Goal: Transaction & Acquisition: Purchase product/service

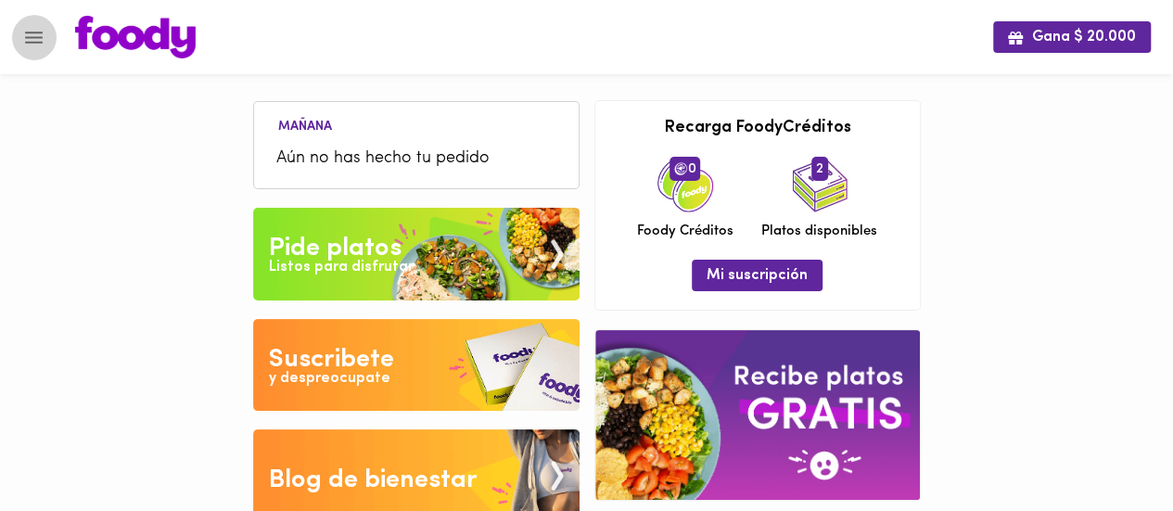
click at [35, 32] on icon "Menu" at bounding box center [34, 38] width 18 height 12
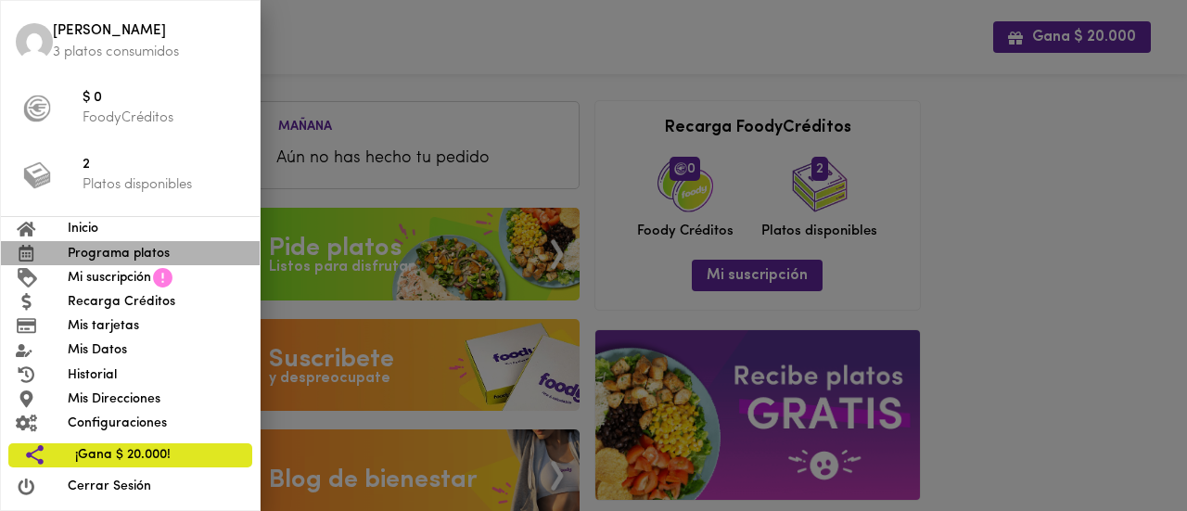
click at [124, 254] on span "Programa platos" at bounding box center [156, 253] width 177 height 19
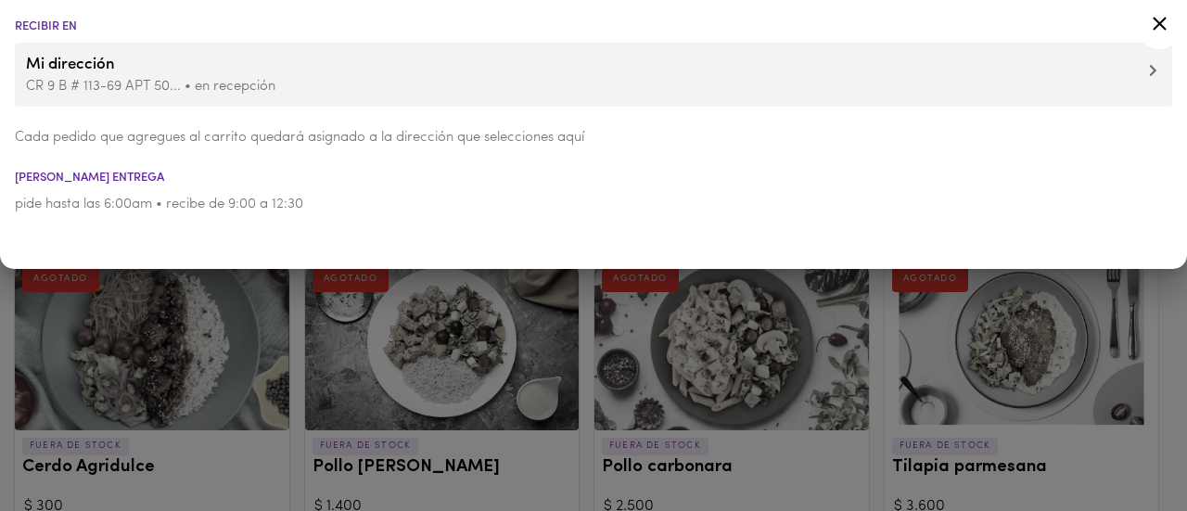
click at [1162, 20] on icon at bounding box center [1159, 24] width 14 height 14
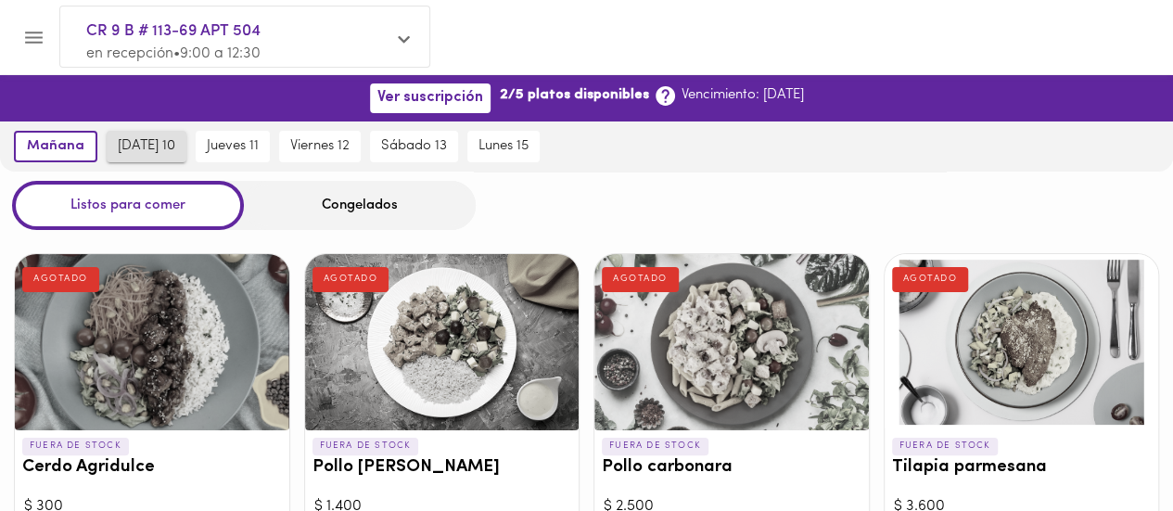
click at [150, 146] on span "[DATE] 10" at bounding box center [146, 146] width 57 height 17
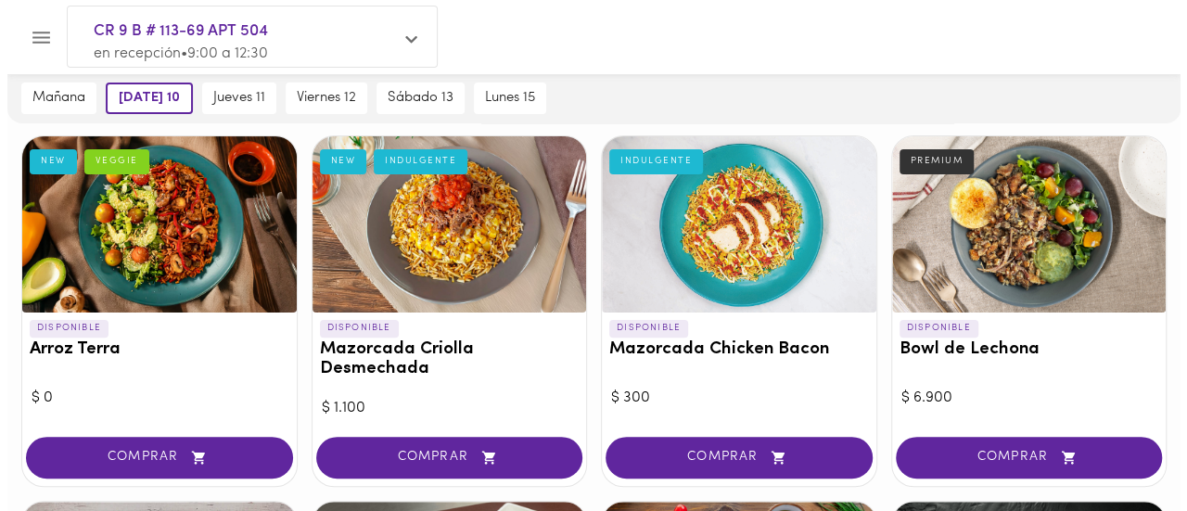
scroll to position [121, 0]
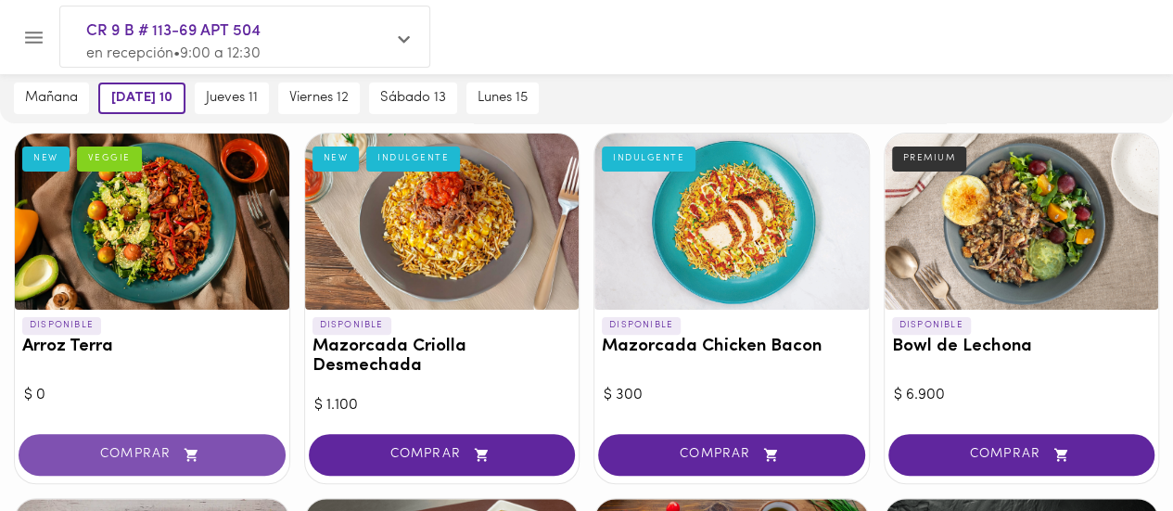
click at [159, 457] on span "COMPRAR" at bounding box center [152, 455] width 221 height 16
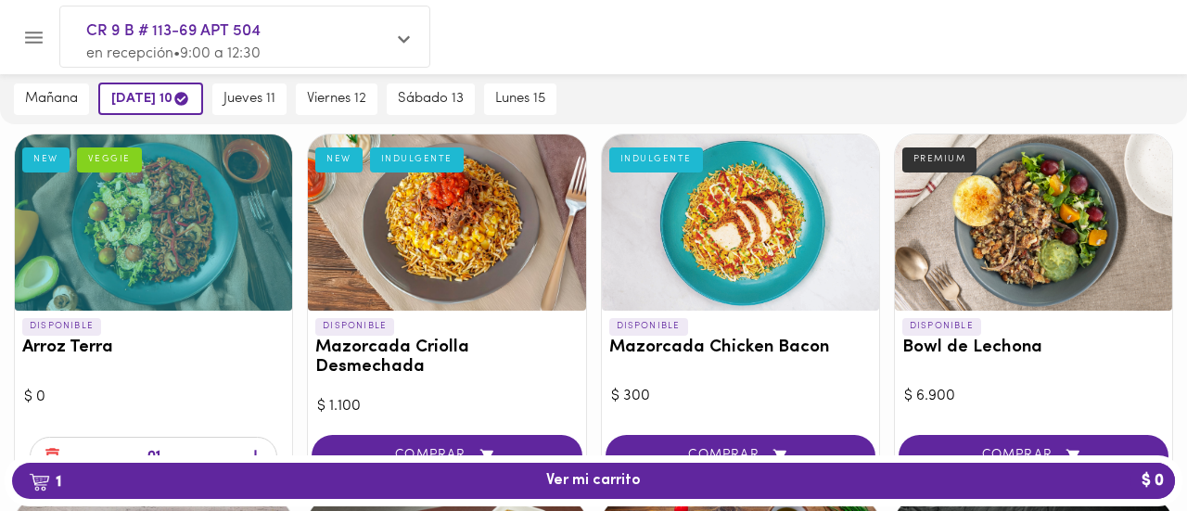
scroll to position [121, 0]
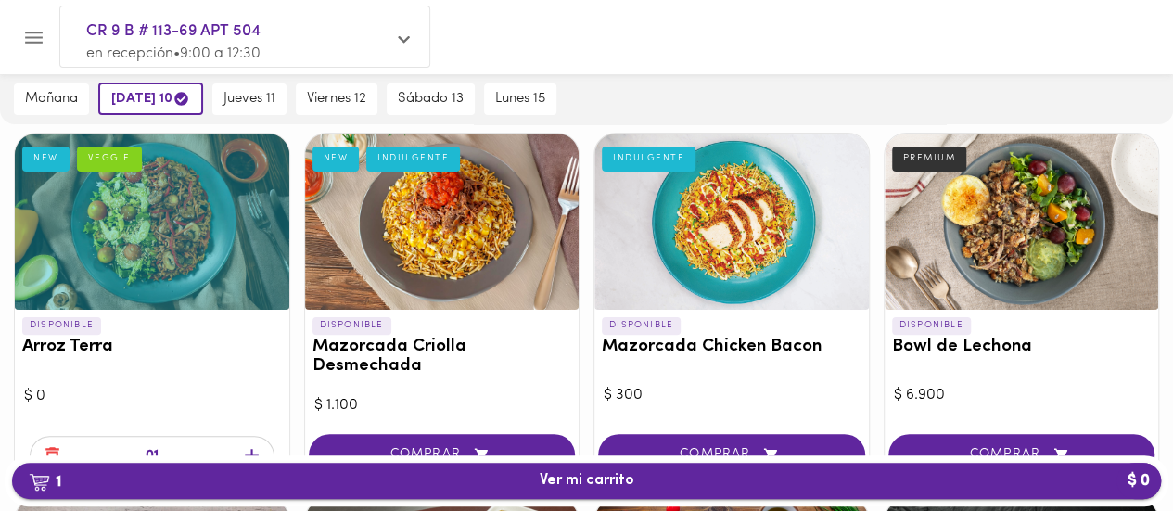
click at [547, 488] on span "1 Ver mi carrito $ 0" at bounding box center [586, 481] width 95 height 18
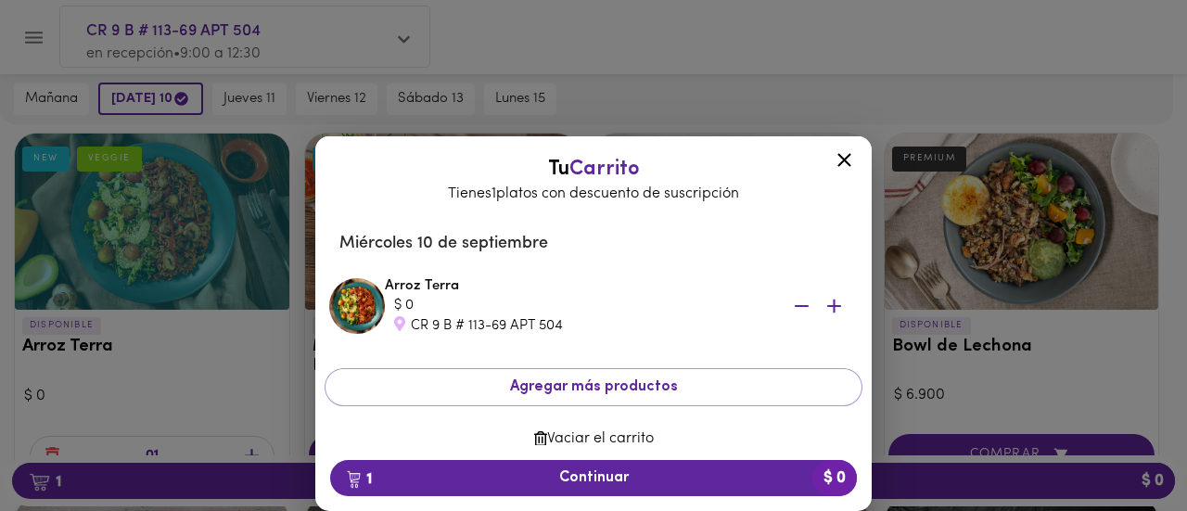
scroll to position [21, 0]
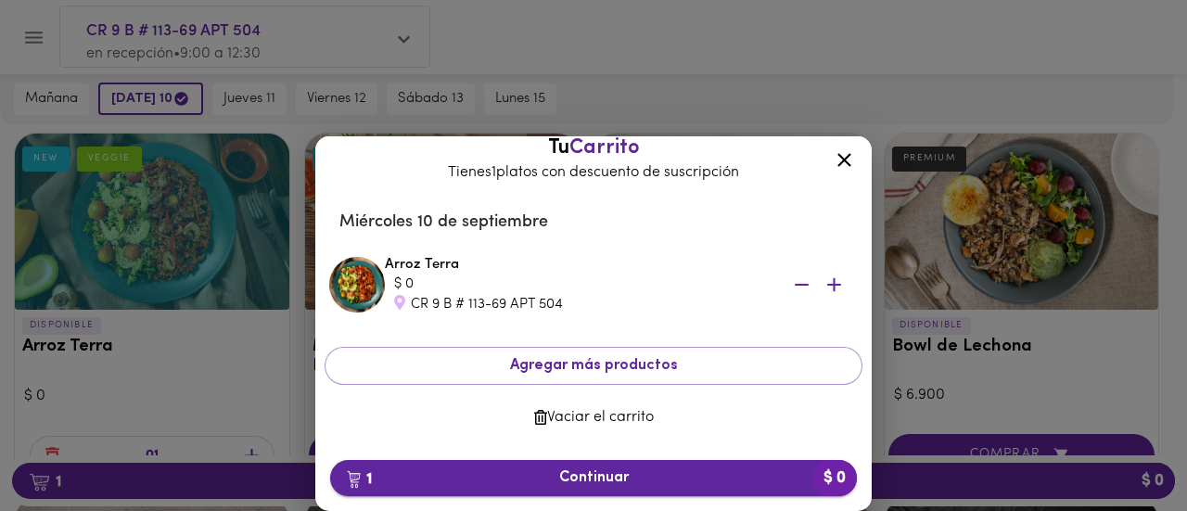
click at [633, 477] on span "1 Continuar $ 0" at bounding box center [593, 478] width 497 height 18
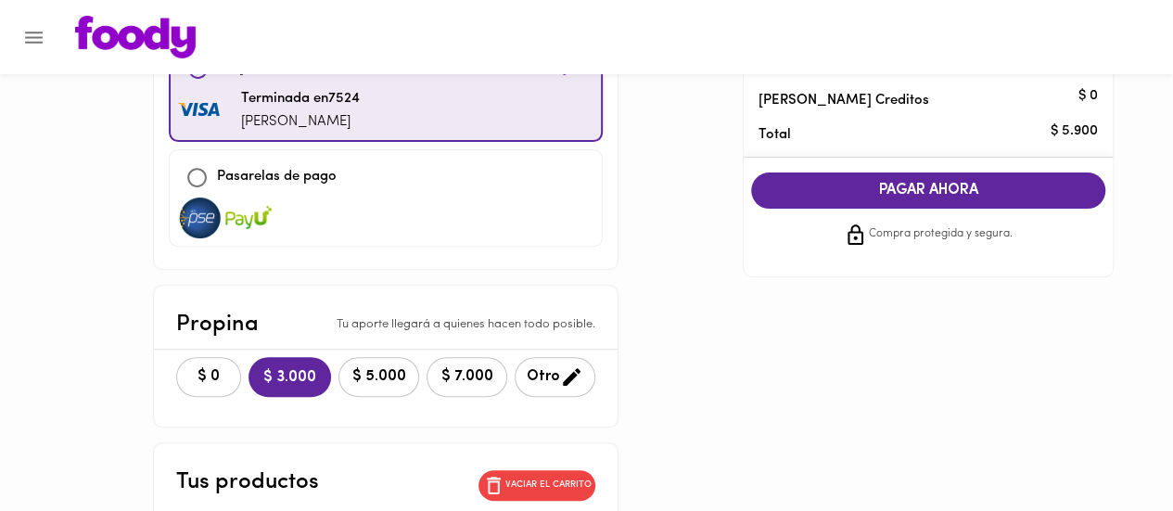
scroll to position [232, 0]
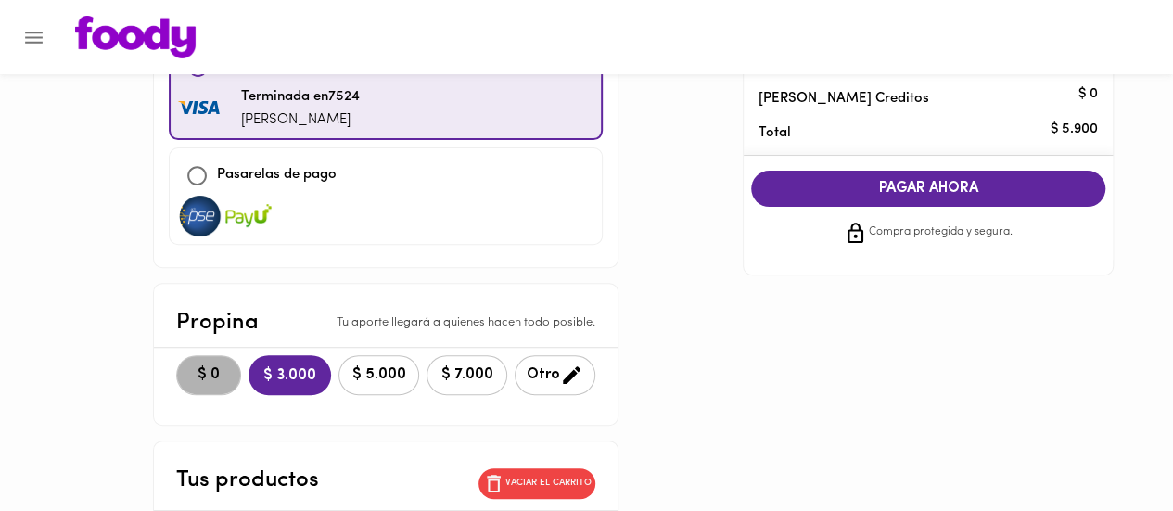
click at [198, 366] on span "$ 0" at bounding box center [208, 375] width 41 height 18
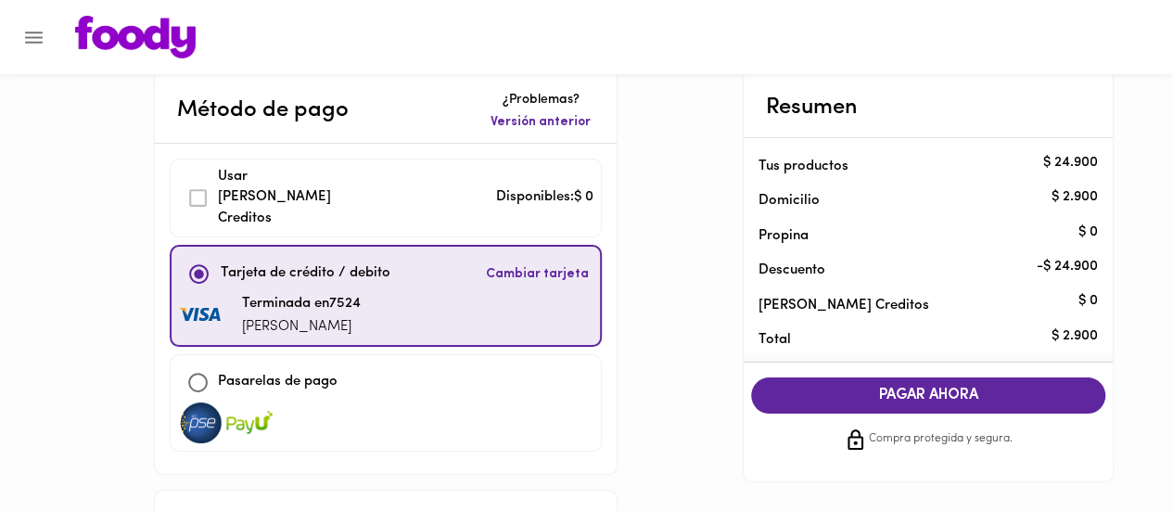
scroll to position [20, 0]
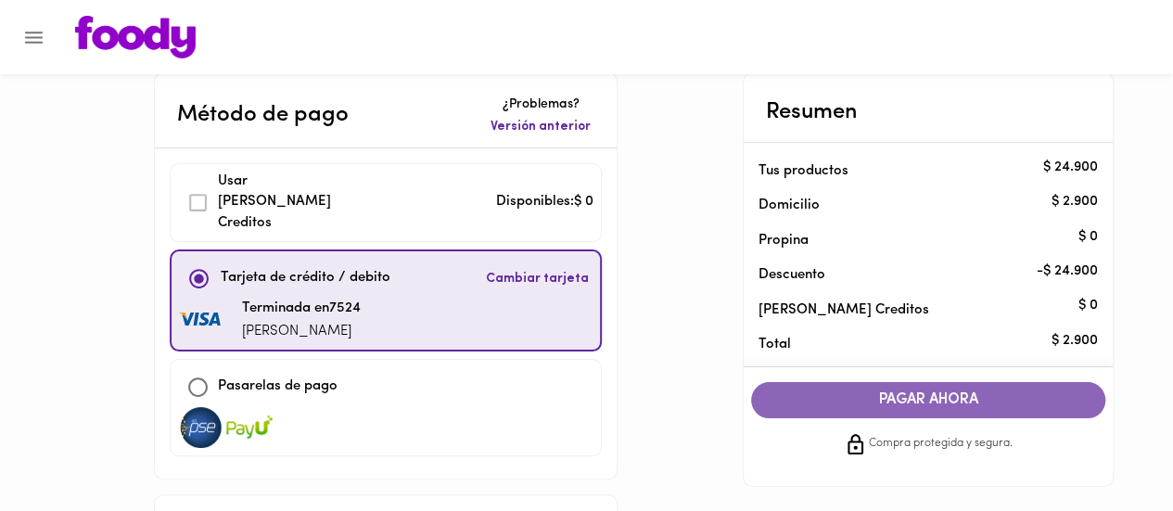
click at [840, 400] on span "PAGAR AHORA" at bounding box center [927, 400] width 317 height 18
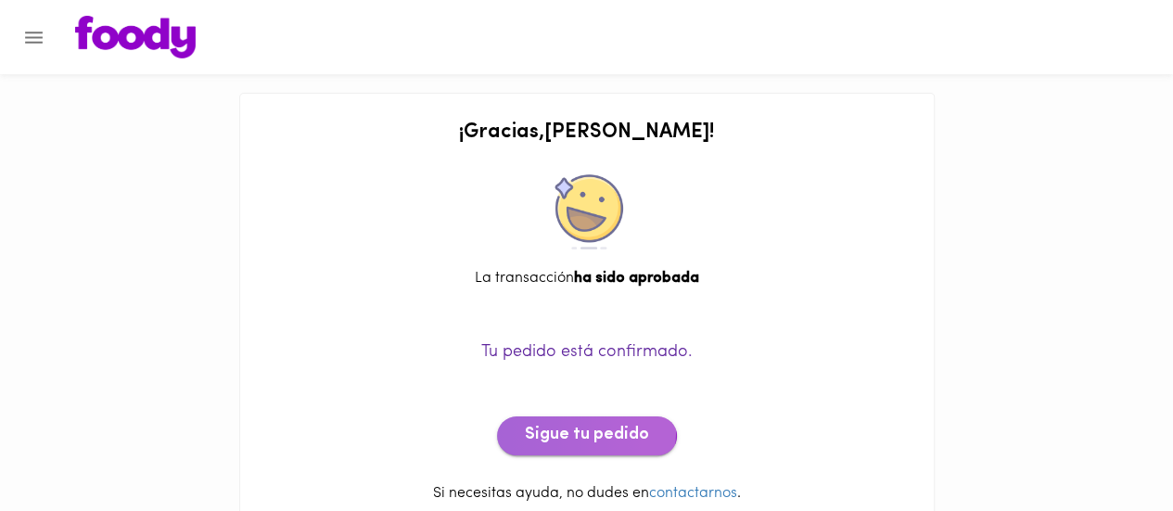
click at [576, 430] on span "Sigue tu pedido" at bounding box center [587, 435] width 124 height 20
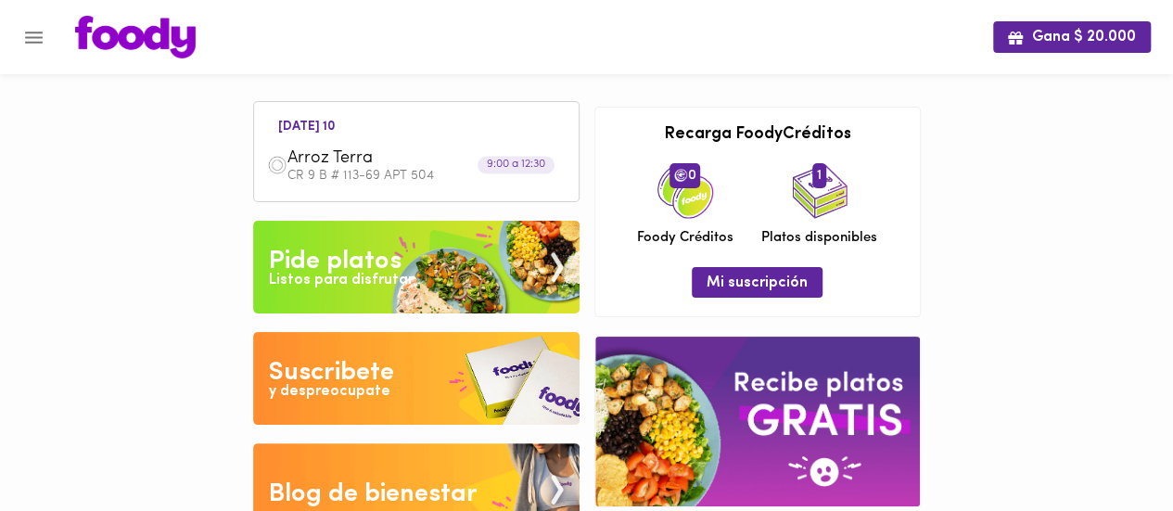
click at [365, 249] on div "Pide platos" at bounding box center [335, 261] width 133 height 37
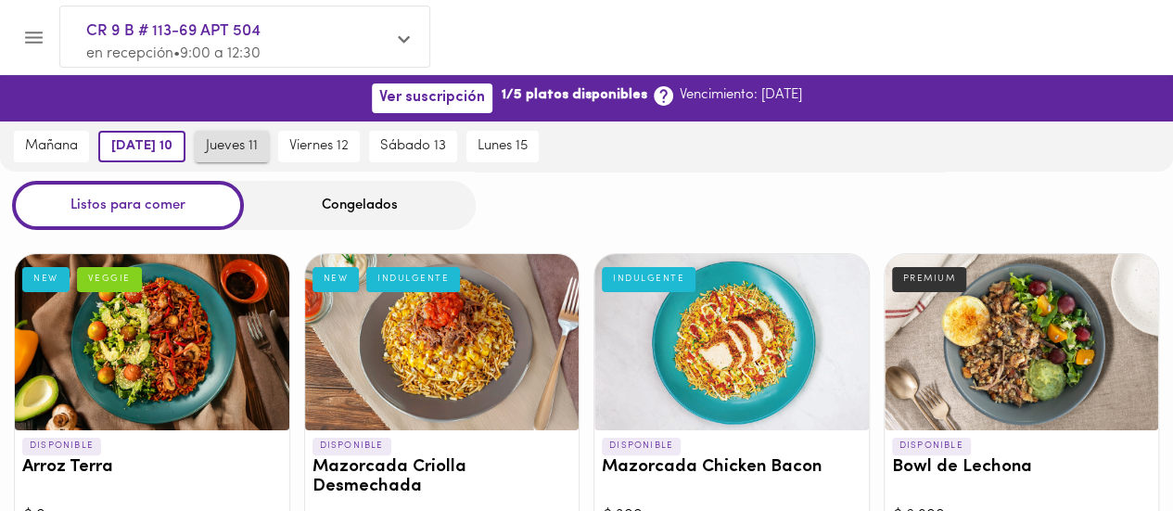
click at [248, 146] on span "jueves 11" at bounding box center [232, 146] width 52 height 17
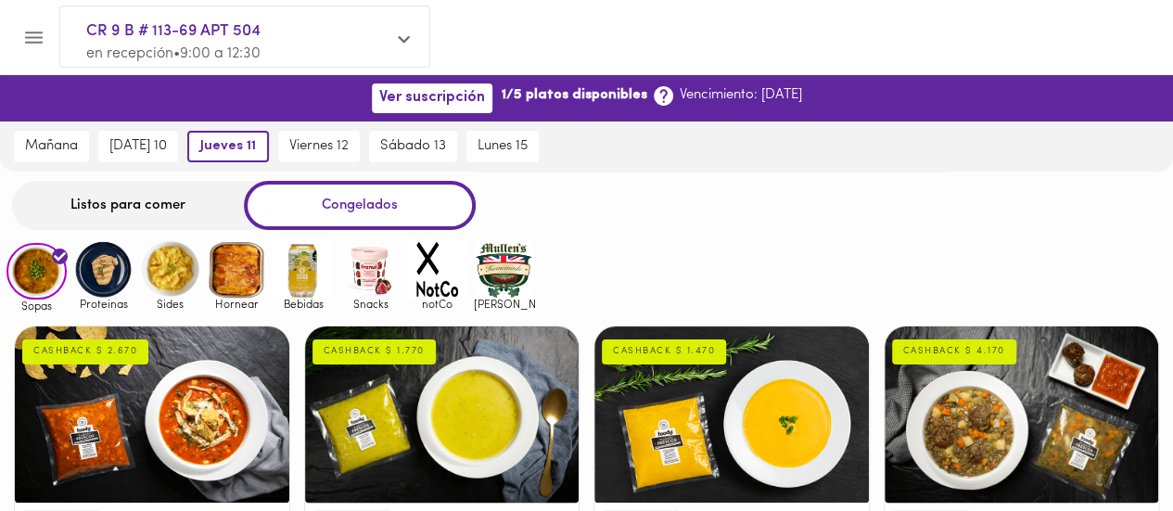
click at [144, 216] on div "Listos para comer" at bounding box center [128, 205] width 232 height 49
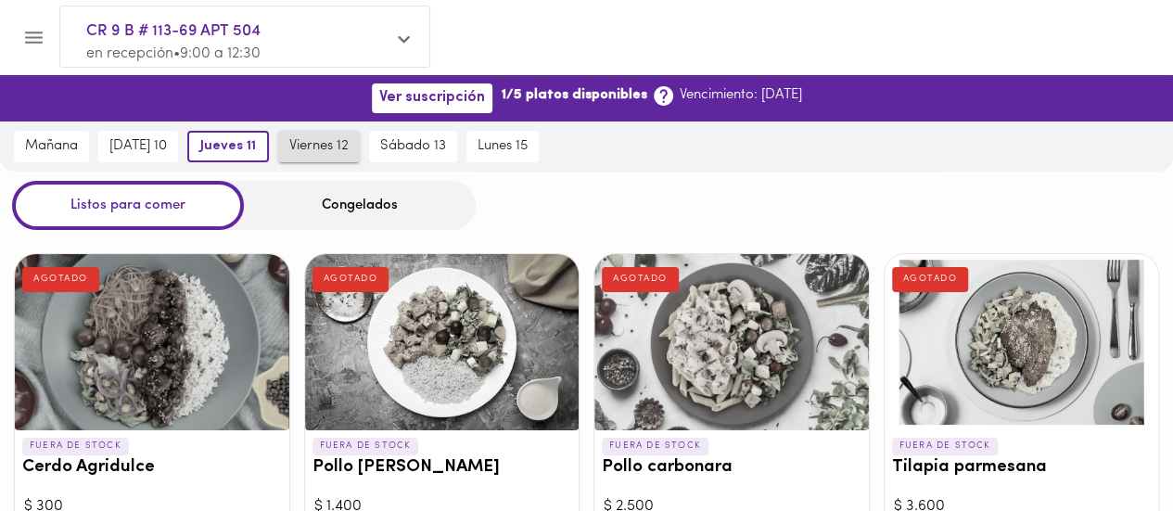
click at [338, 153] on span "viernes 12" at bounding box center [318, 146] width 59 height 17
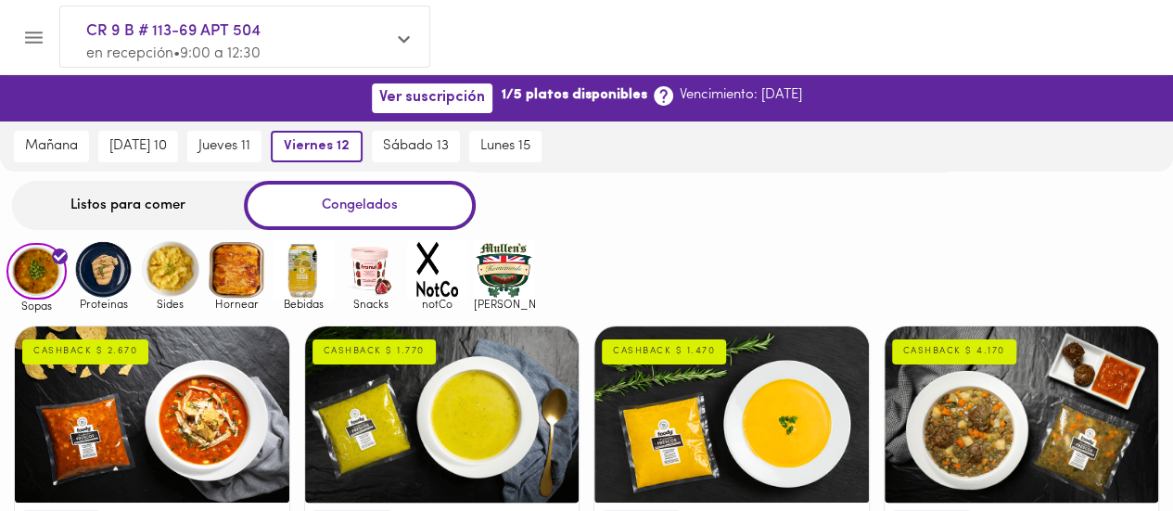
click at [138, 201] on div "Listos para comer" at bounding box center [128, 205] width 232 height 49
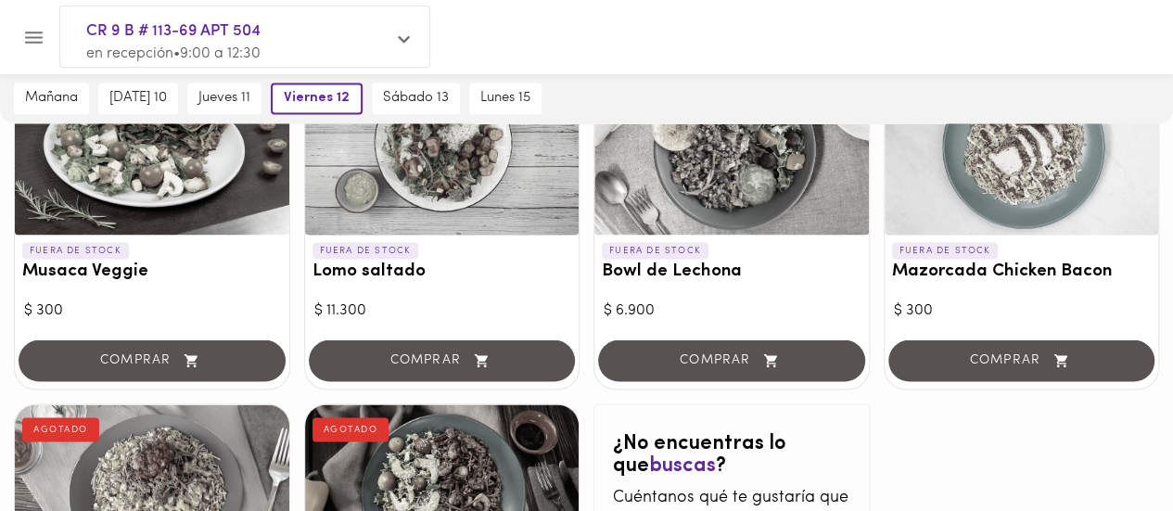
scroll to position [1608, 0]
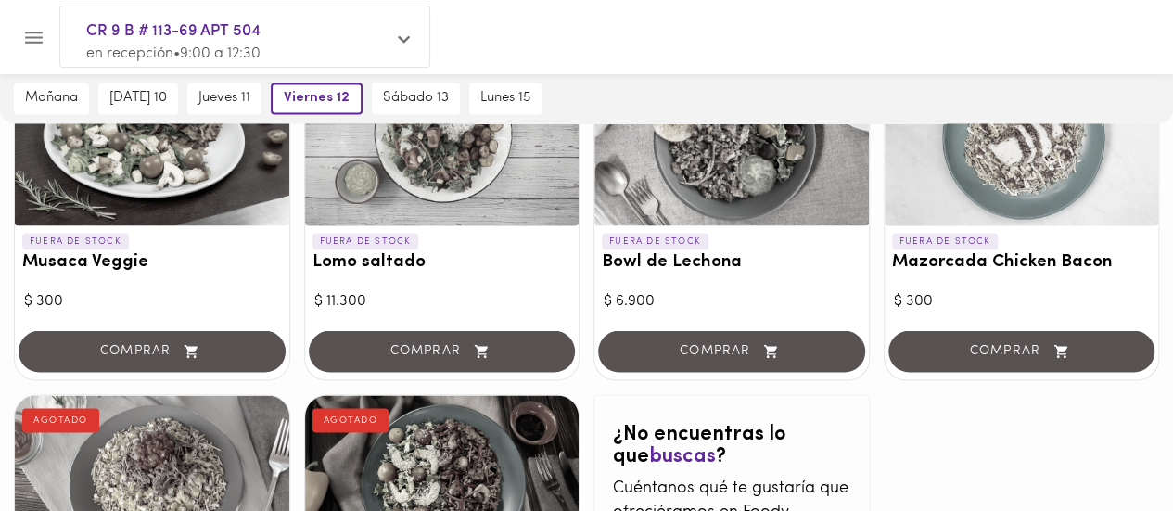
click at [165, 82] on div "[DATE] 10" at bounding box center [138, 98] width 89 height 50
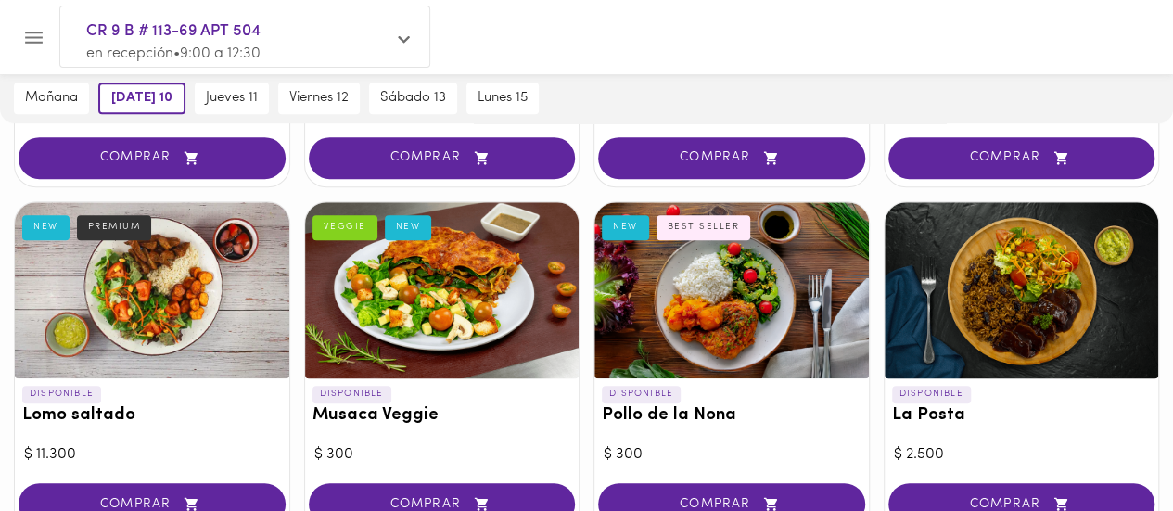
scroll to position [0, 0]
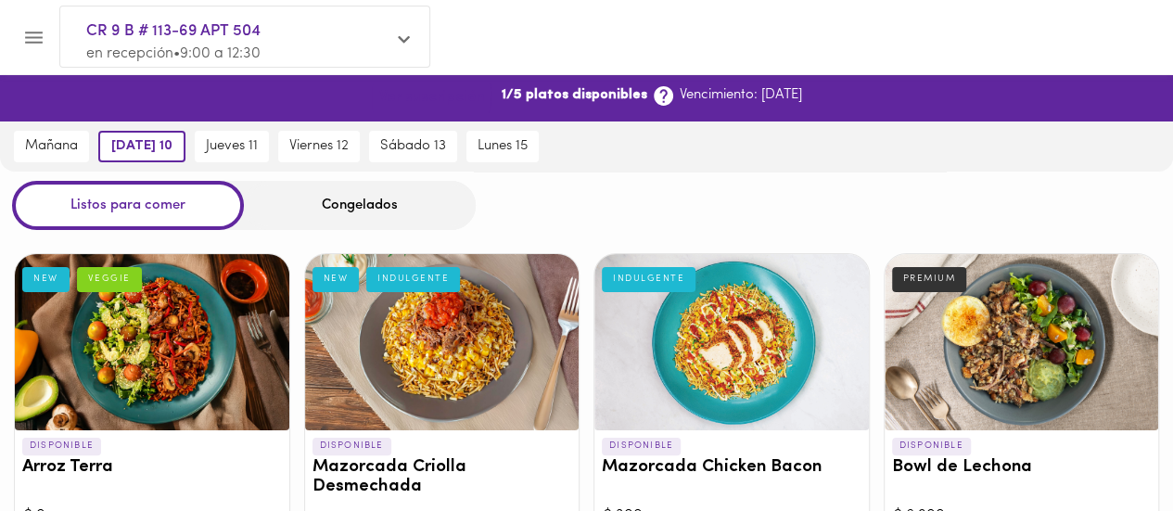
click at [404, 94] on span "Ver suscripción" at bounding box center [432, 98] width 106 height 18
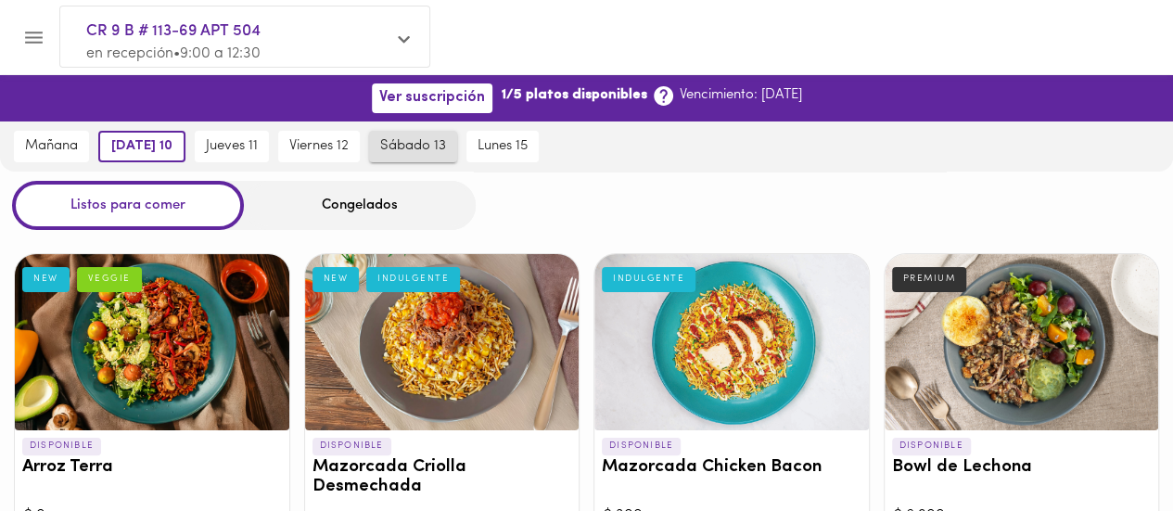
click at [437, 140] on span "sábado 13" at bounding box center [413, 146] width 66 height 17
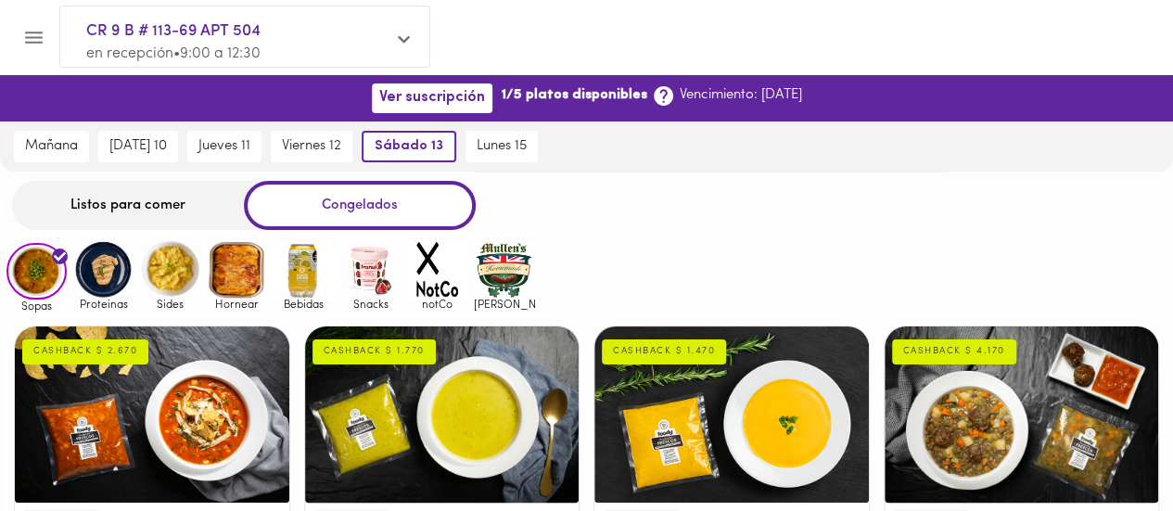
click at [170, 196] on div "Listos para comer" at bounding box center [128, 205] width 232 height 49
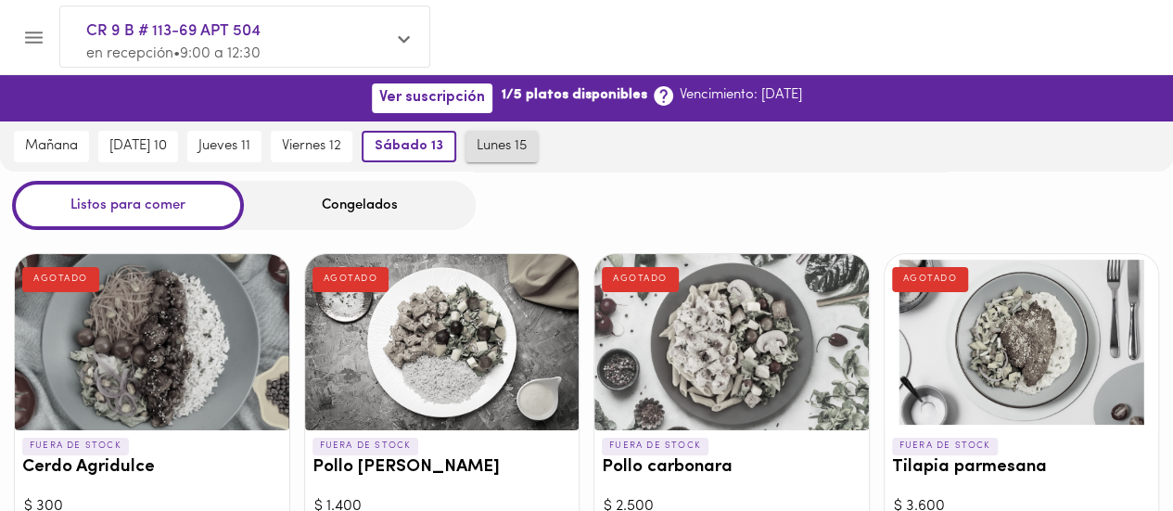
click at [527, 146] on span "lunes 15" at bounding box center [501, 146] width 50 height 17
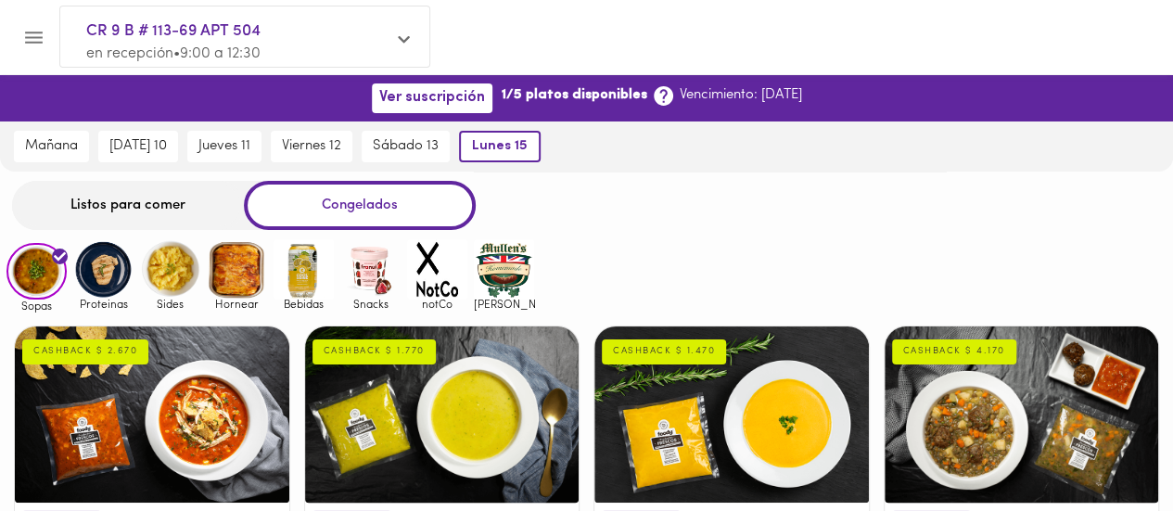
click at [119, 202] on div "Listos para comer" at bounding box center [128, 205] width 232 height 49
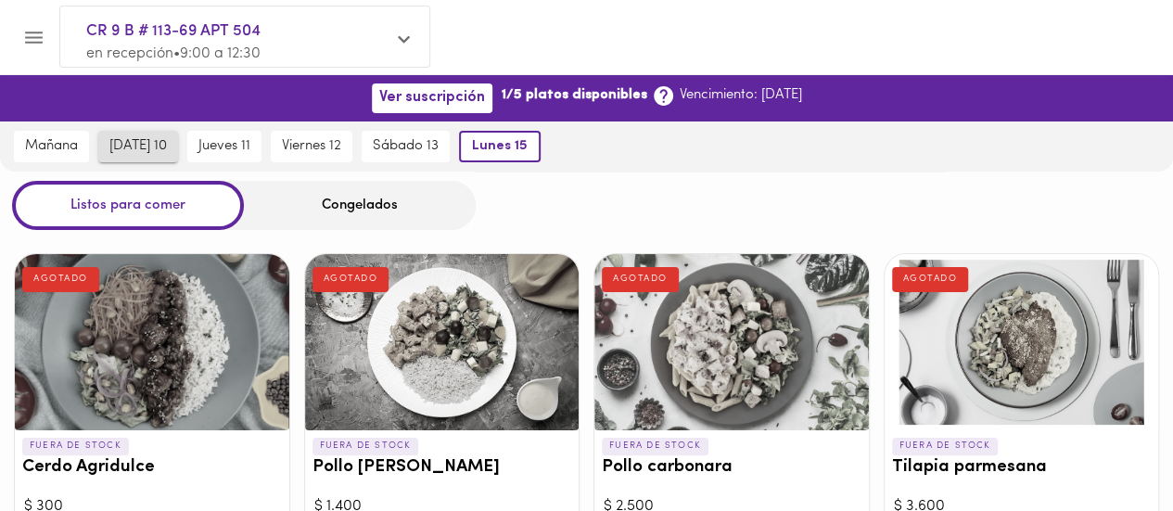
click at [136, 138] on span "[DATE] 10" at bounding box center [137, 146] width 57 height 17
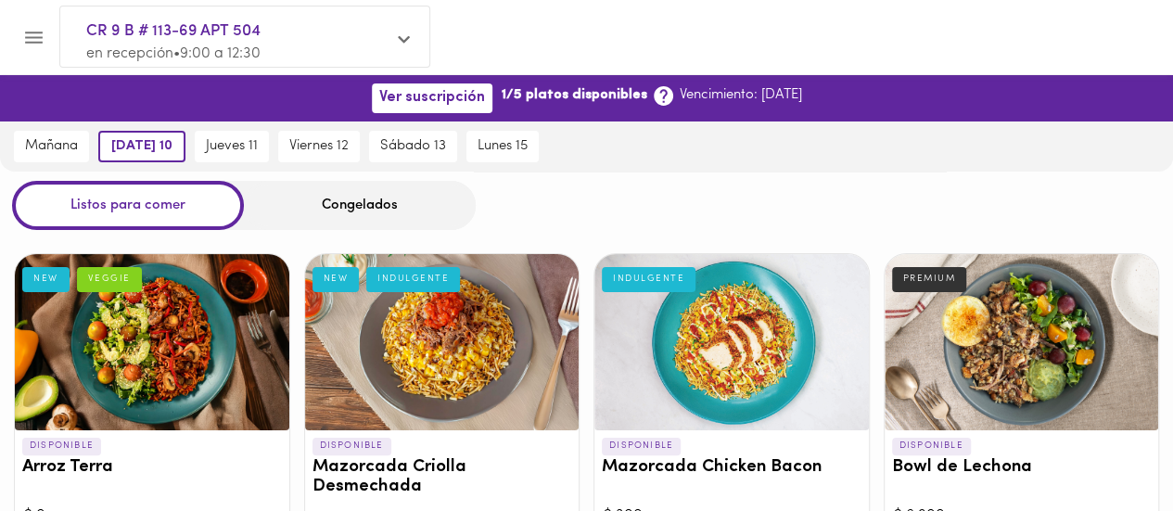
click at [184, 34] on span "CR 9 B # 113-69 APT 504" at bounding box center [235, 31] width 298 height 24
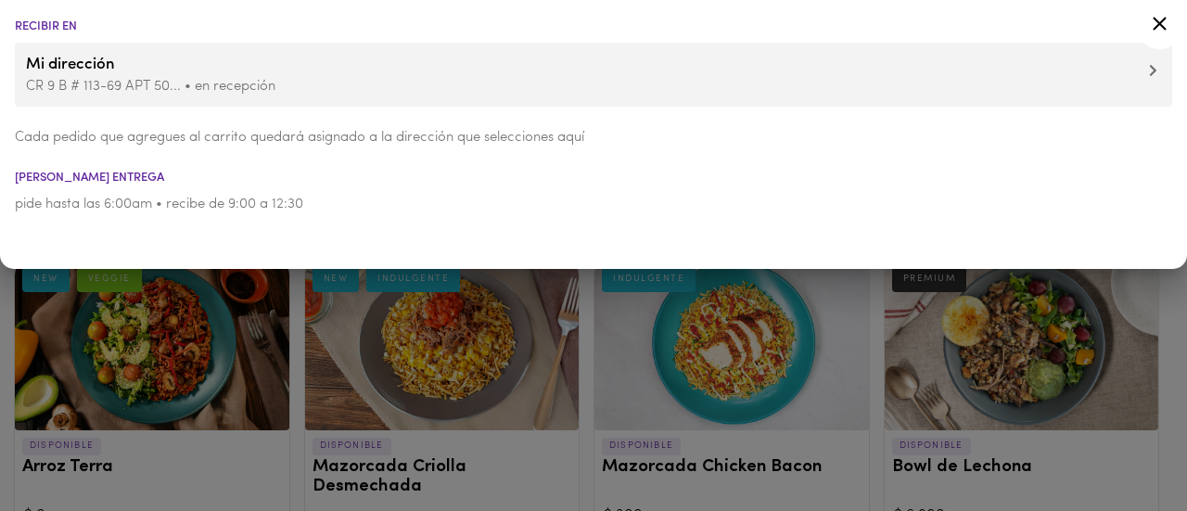
click at [1151, 18] on icon at bounding box center [1159, 23] width 23 height 23
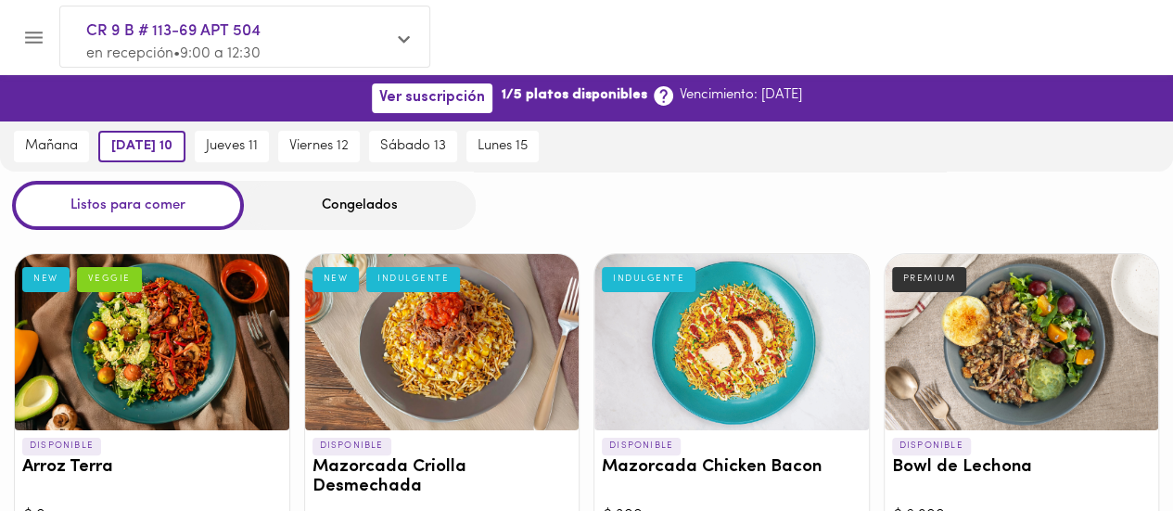
click at [32, 34] on icon "Menu" at bounding box center [33, 37] width 23 height 23
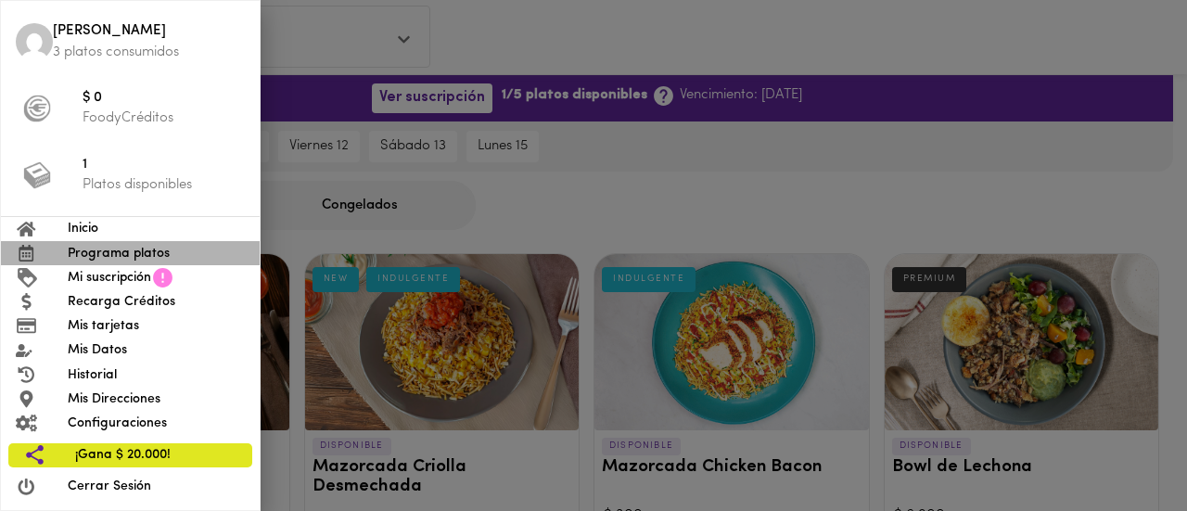
click at [115, 250] on span "Programa platos" at bounding box center [156, 253] width 177 height 19
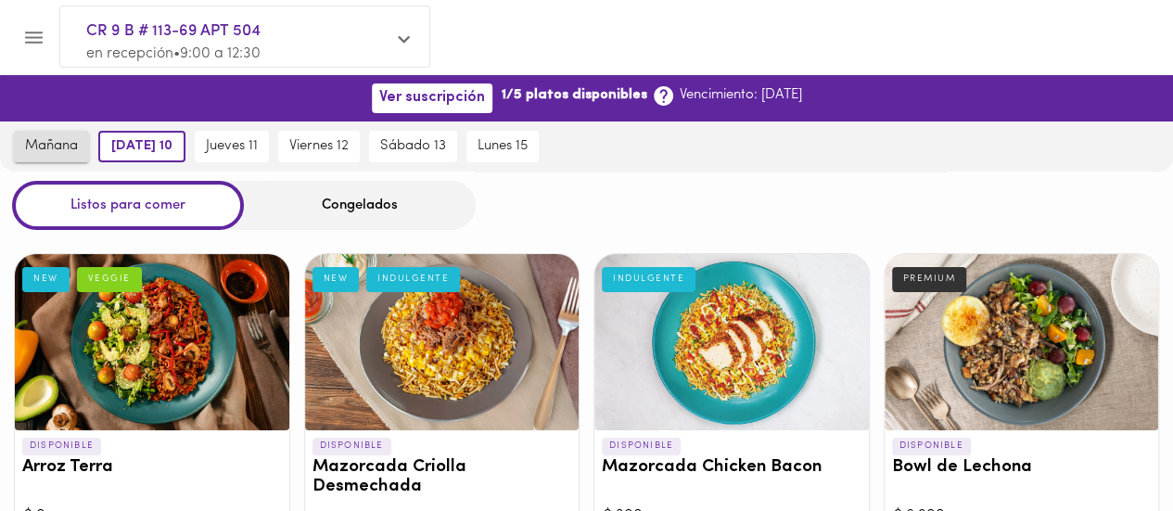
click at [64, 132] on button "mañana" at bounding box center [51, 147] width 75 height 32
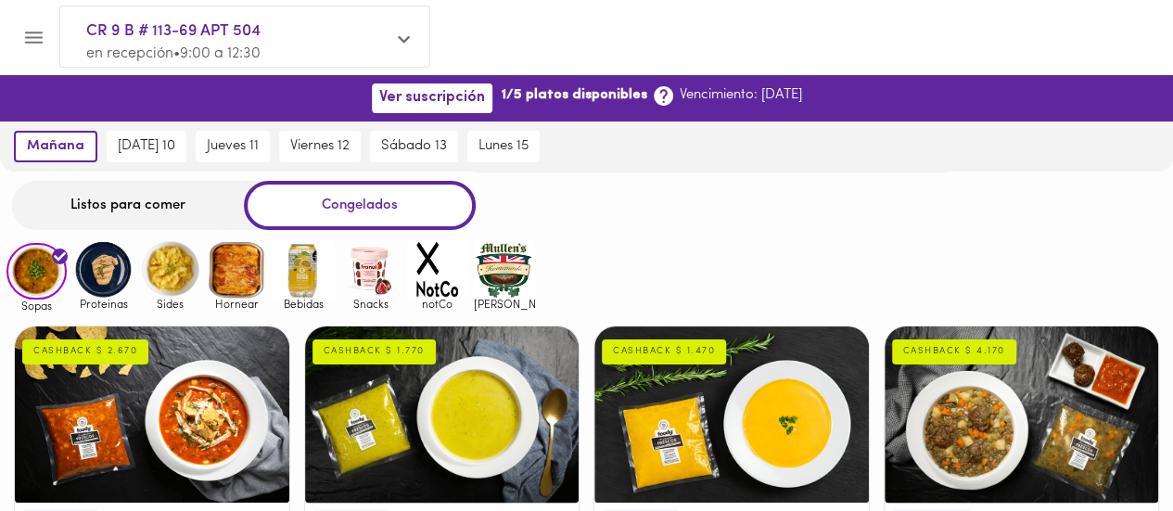
click at [121, 199] on div "Listos para comer" at bounding box center [128, 205] width 232 height 49
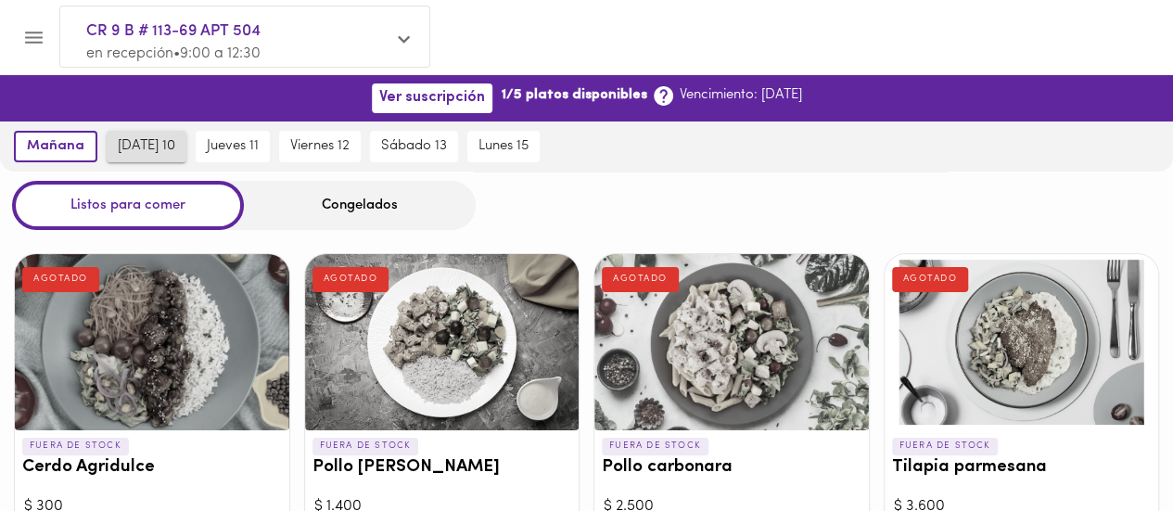
click at [170, 142] on span "[DATE] 10" at bounding box center [146, 146] width 57 height 17
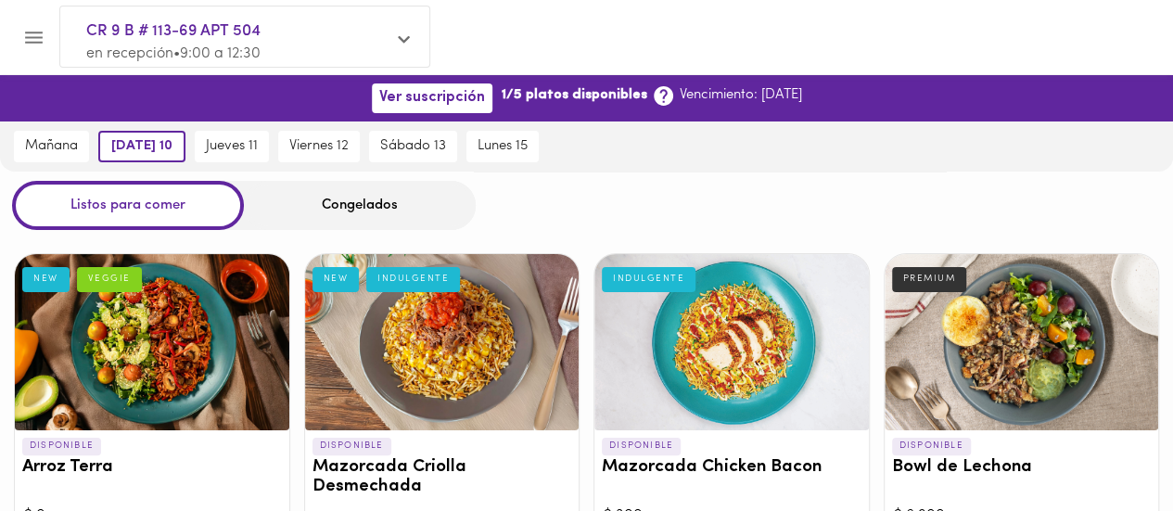
click at [403, 34] on div at bounding box center [406, 41] width 17 height 19
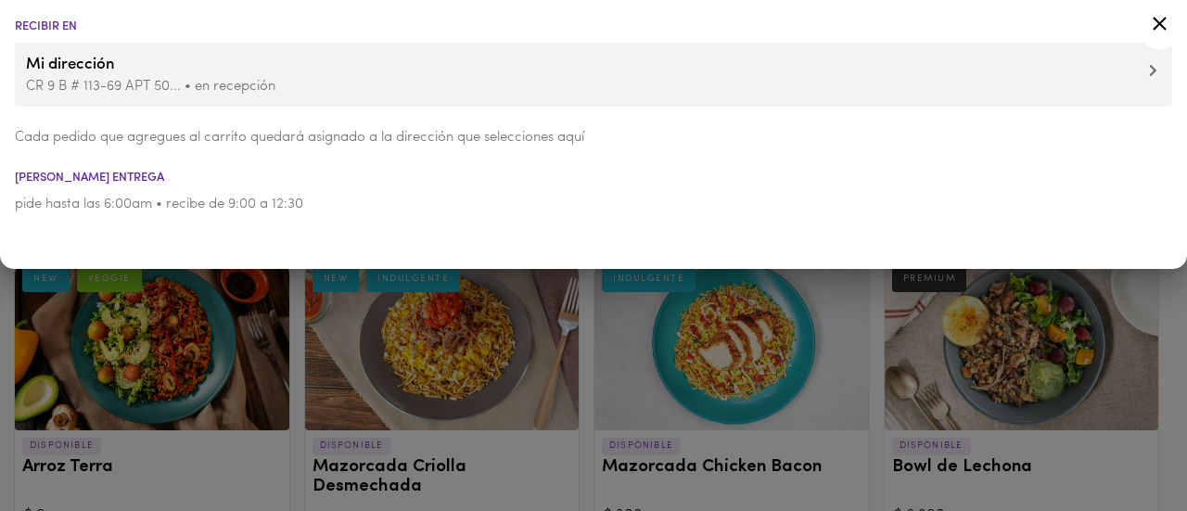
click at [495, 366] on div at bounding box center [593, 255] width 1187 height 511
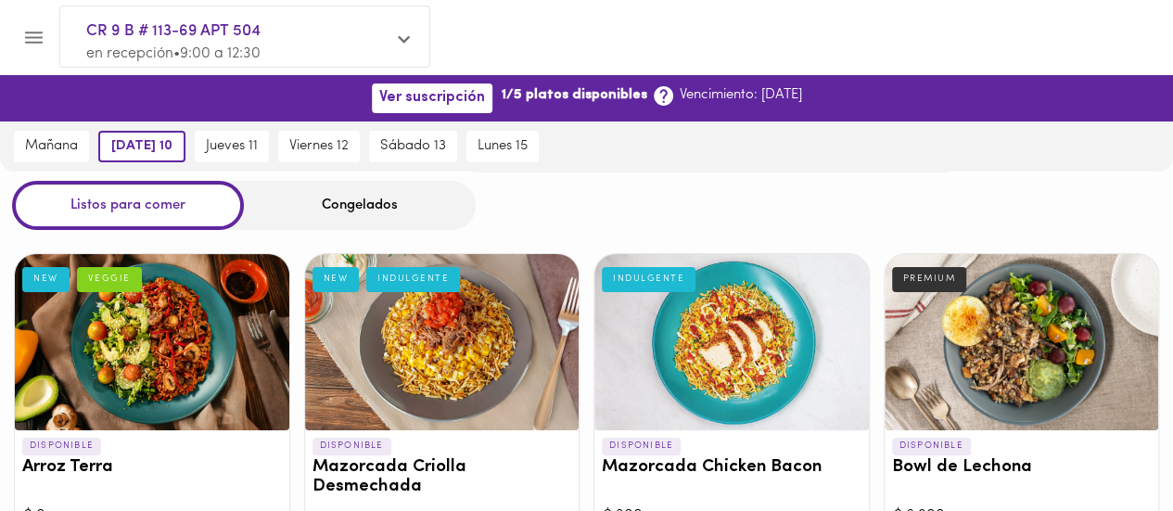
click at [409, 42] on icon at bounding box center [404, 39] width 12 height 14
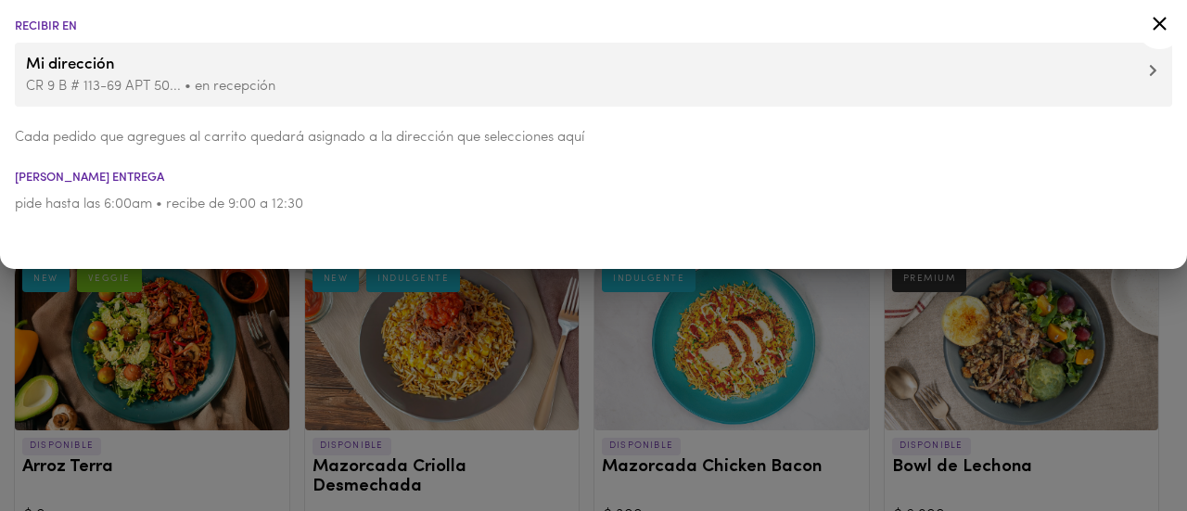
click at [224, 379] on div at bounding box center [593, 255] width 1187 height 511
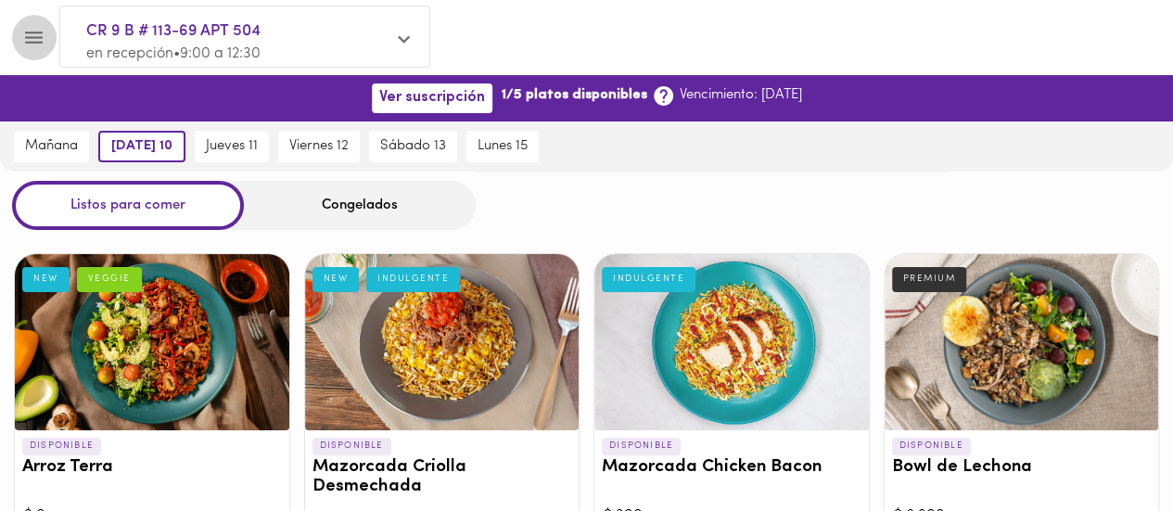
click at [35, 35] on icon "Menu" at bounding box center [33, 37] width 23 height 23
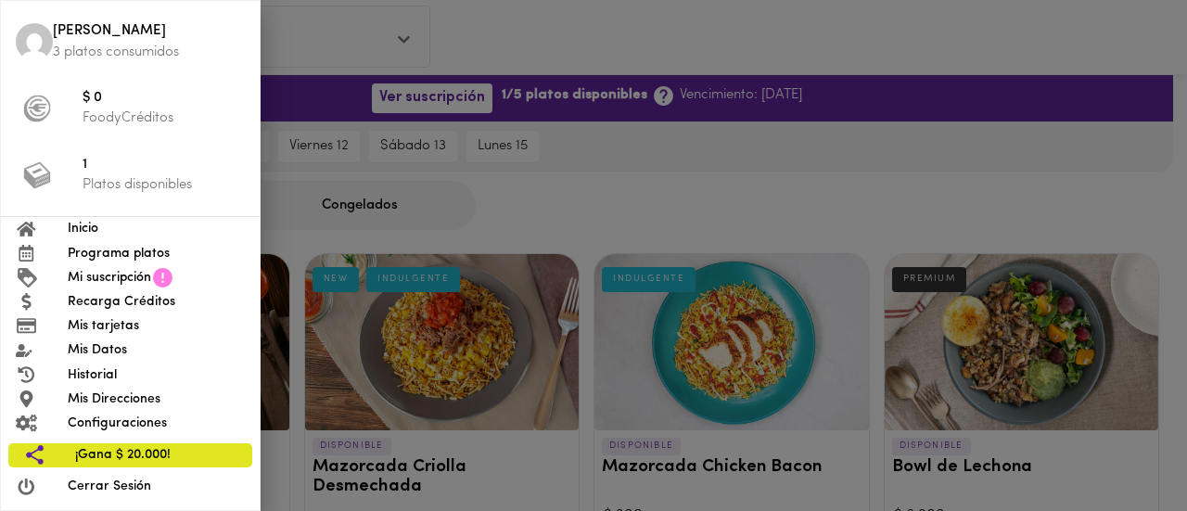
click at [122, 275] on span "Mi suscripción" at bounding box center [109, 277] width 83 height 19
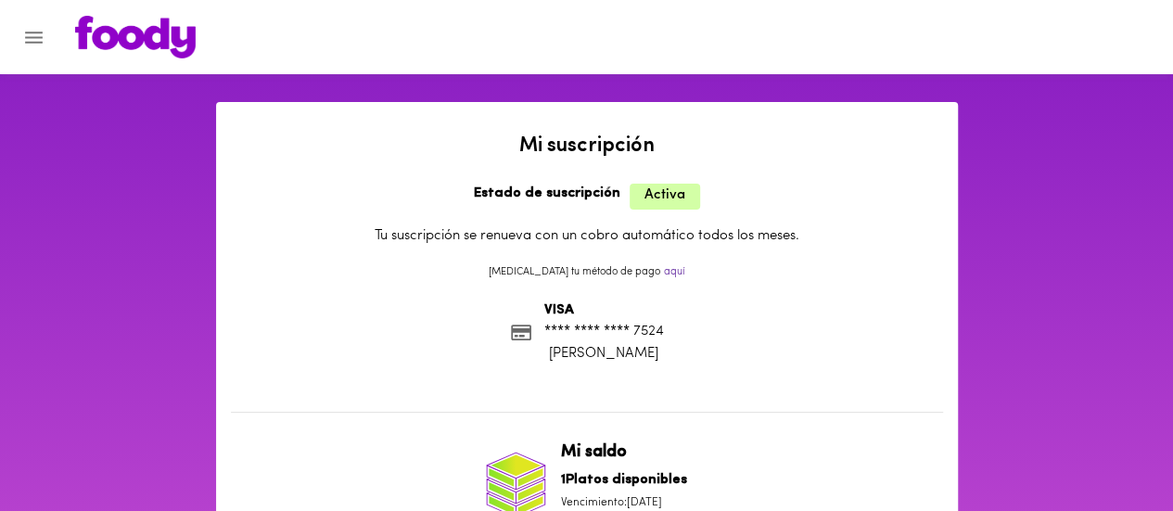
click at [338, 197] on div "Mi suscripción Estado de suscripción Activa Tu suscripción se renueva con un co…" at bounding box center [587, 355] width 742 height 507
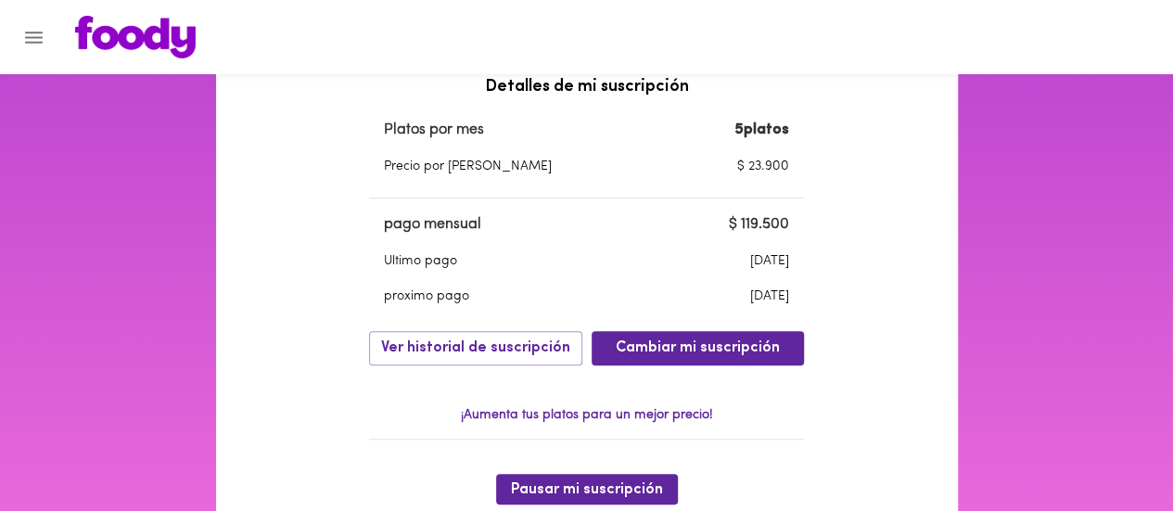
scroll to position [334, 0]
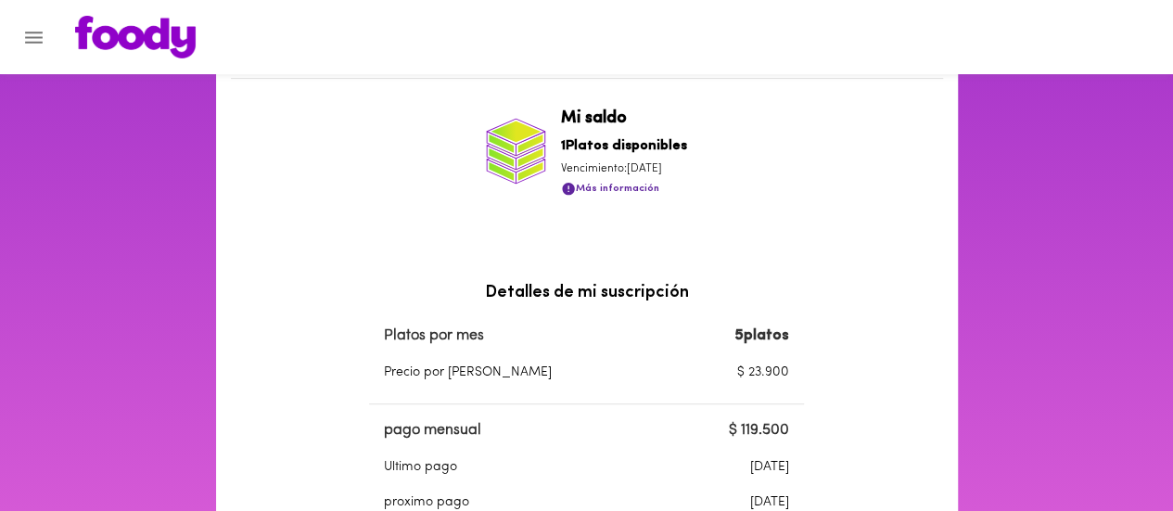
click at [624, 190] on span "Más información" at bounding box center [610, 188] width 98 height 23
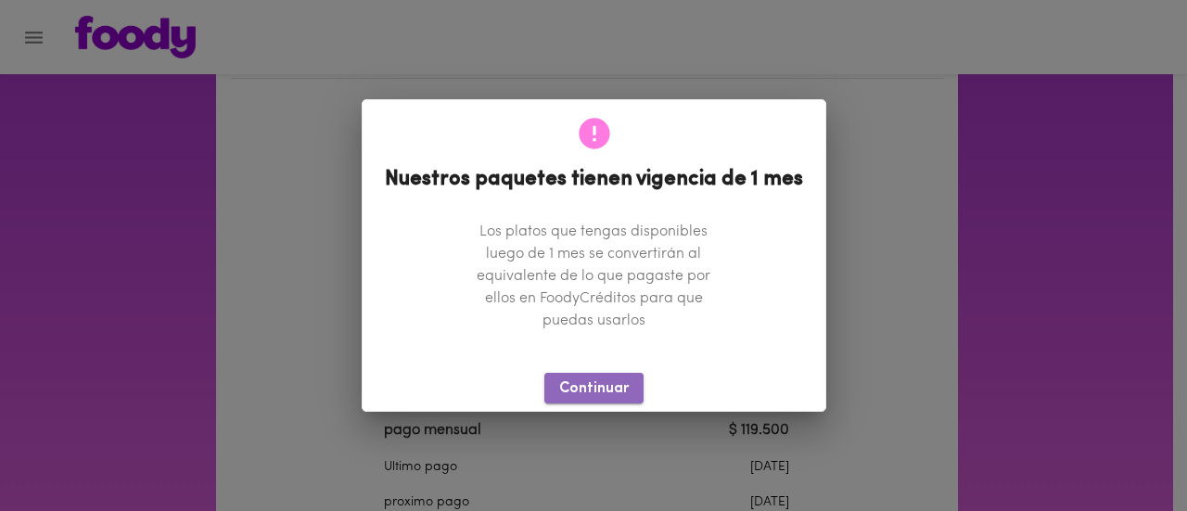
click at [600, 381] on span "Continuar" at bounding box center [594, 389] width 70 height 18
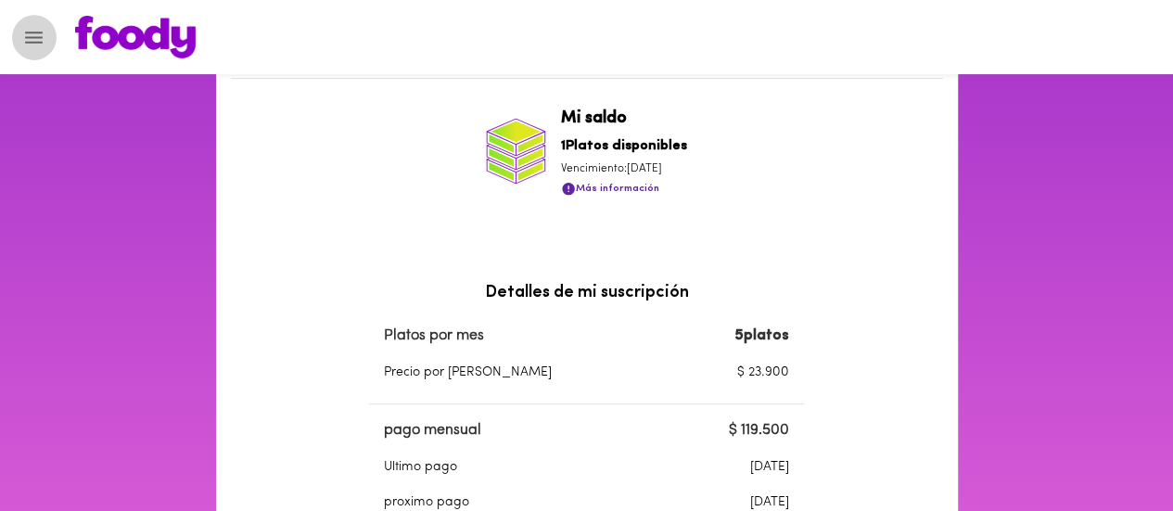
click at [37, 35] on icon "Menu" at bounding box center [33, 37] width 23 height 23
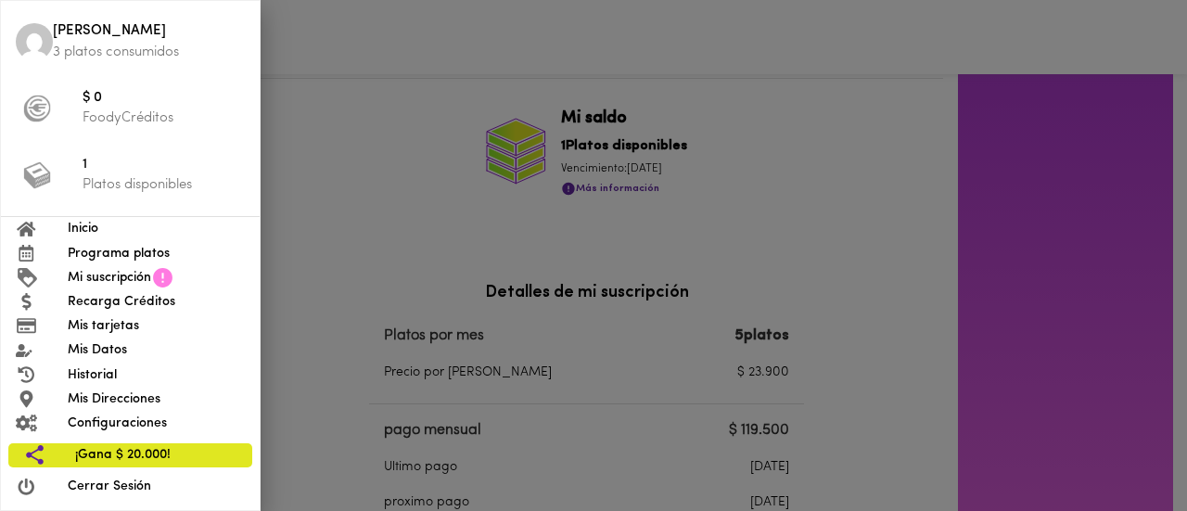
click at [1149, 197] on div at bounding box center [593, 255] width 1187 height 511
